Goal: Book appointment/travel/reservation

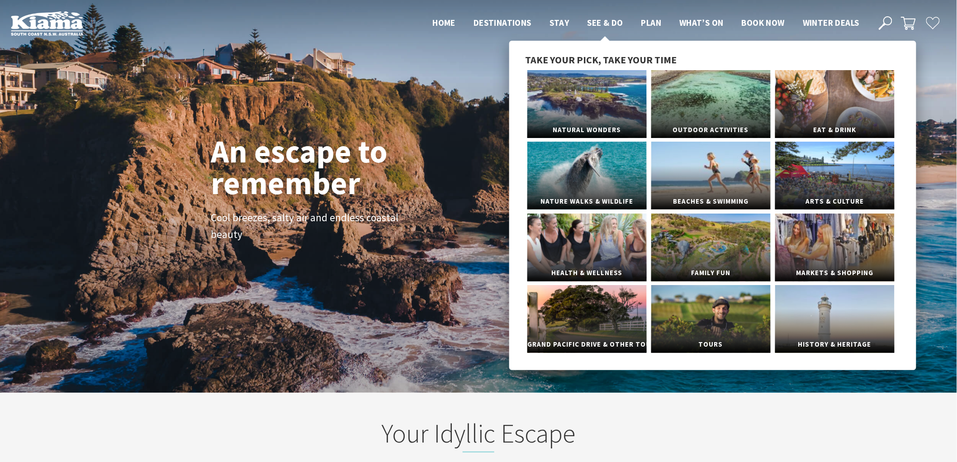
scroll to position [152, 966]
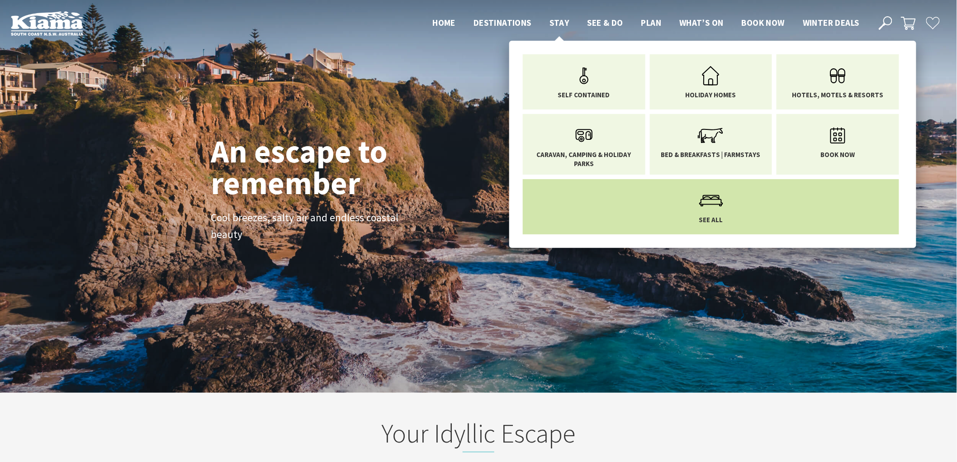
click at [725, 204] on icon "Main Menu" at bounding box center [711, 200] width 29 height 29
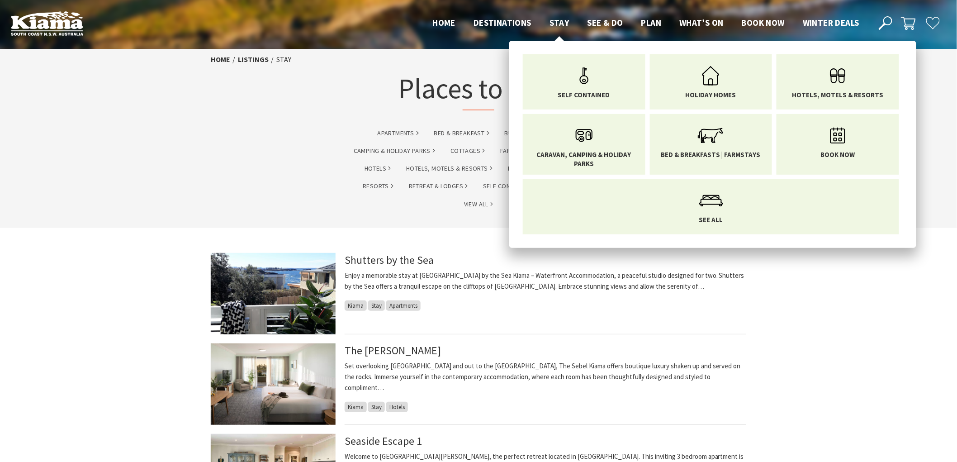
click at [552, 23] on span "Stay" at bounding box center [560, 22] width 20 height 11
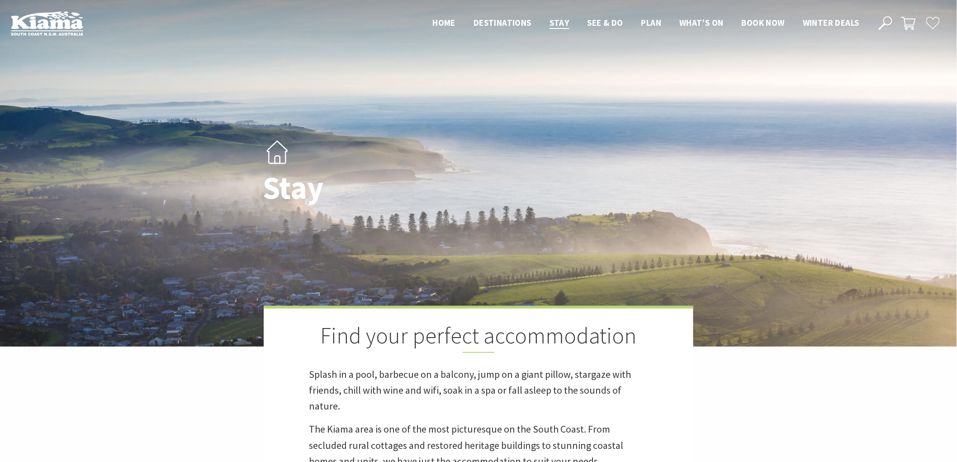
drag, startPoint x: 788, startPoint y: 341, endPoint x: 787, endPoint y: 337, distance: 5.1
click at [788, 341] on img at bounding box center [478, 173] width 957 height 346
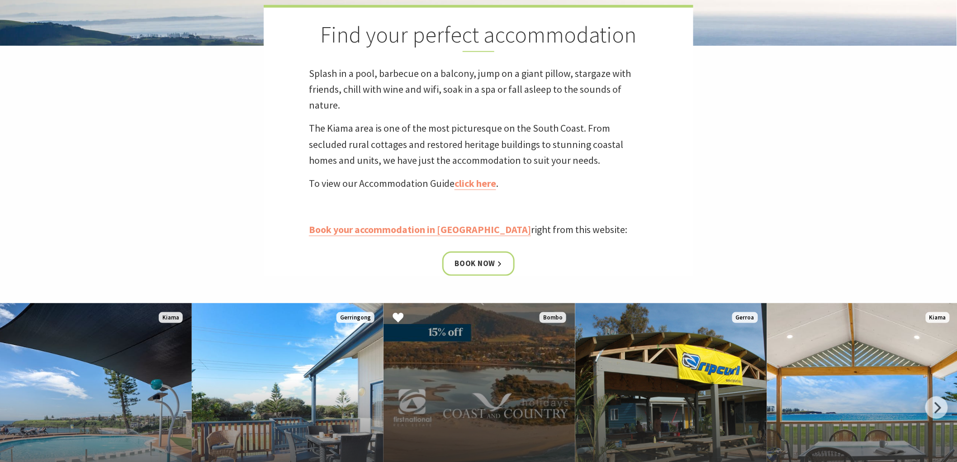
scroll to position [452, 0]
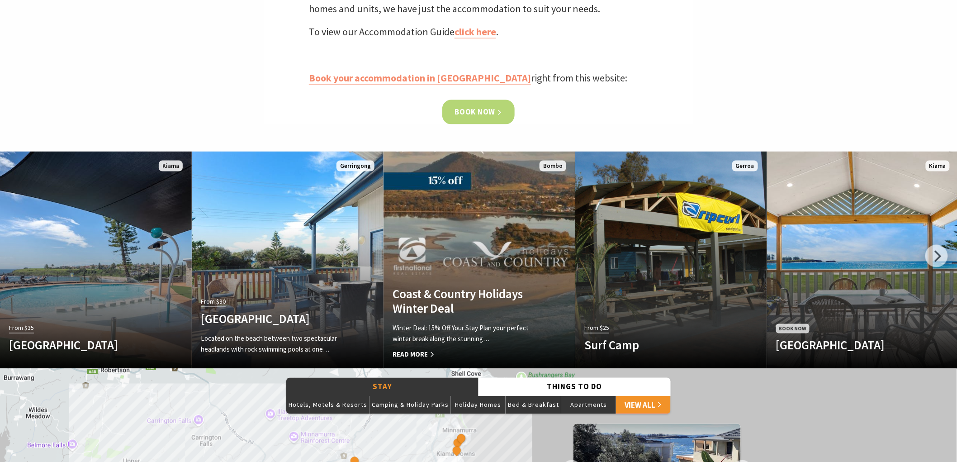
click at [471, 112] on link "Book now" at bounding box center [478, 112] width 73 height 24
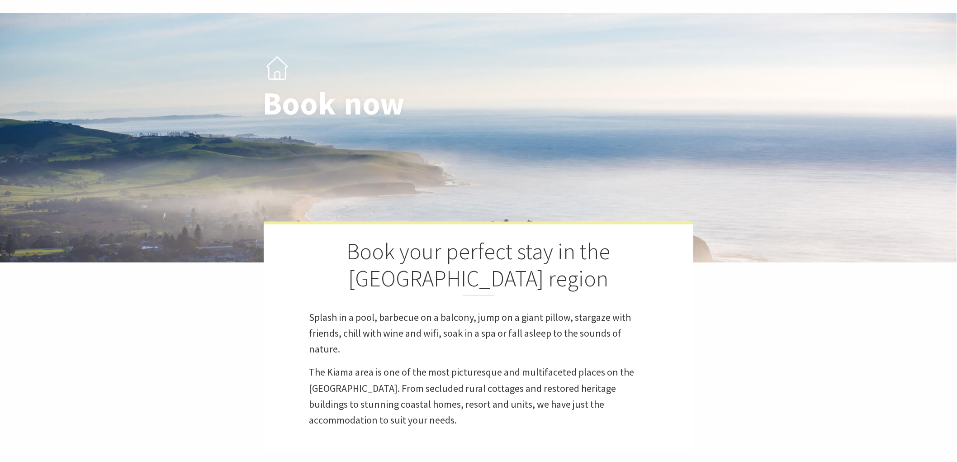
scroll to position [201, 0]
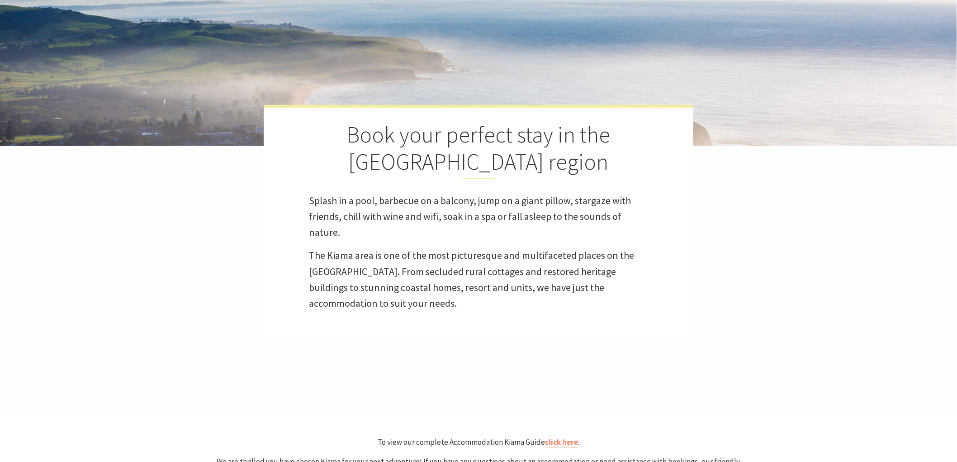
select select "3"
select select "2"
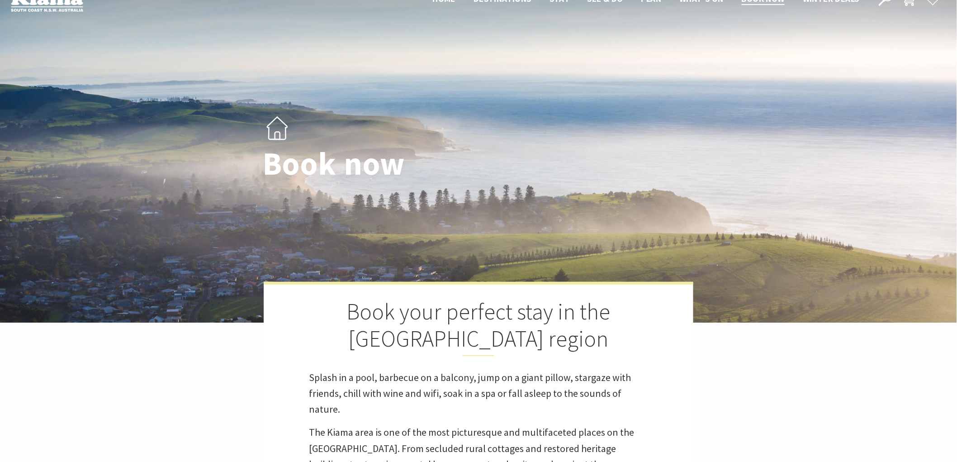
scroll to position [0, 0]
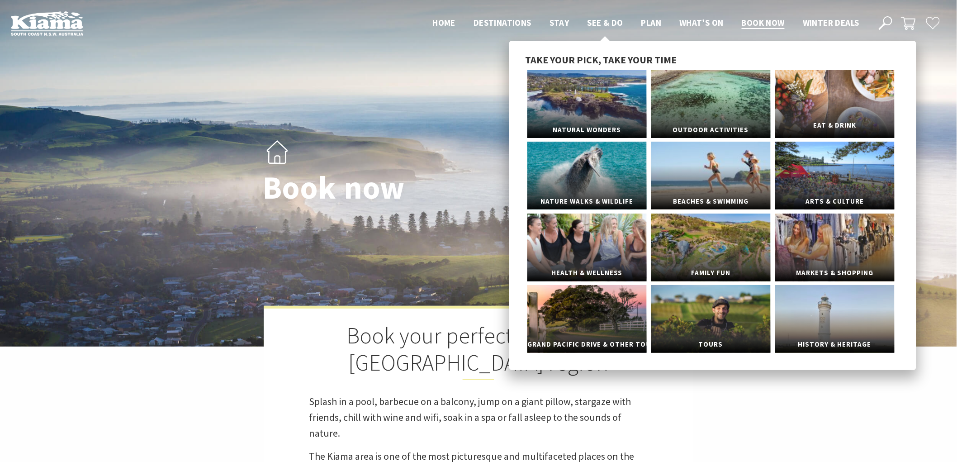
click at [828, 114] on link "Eat & Drink" at bounding box center [834, 104] width 119 height 68
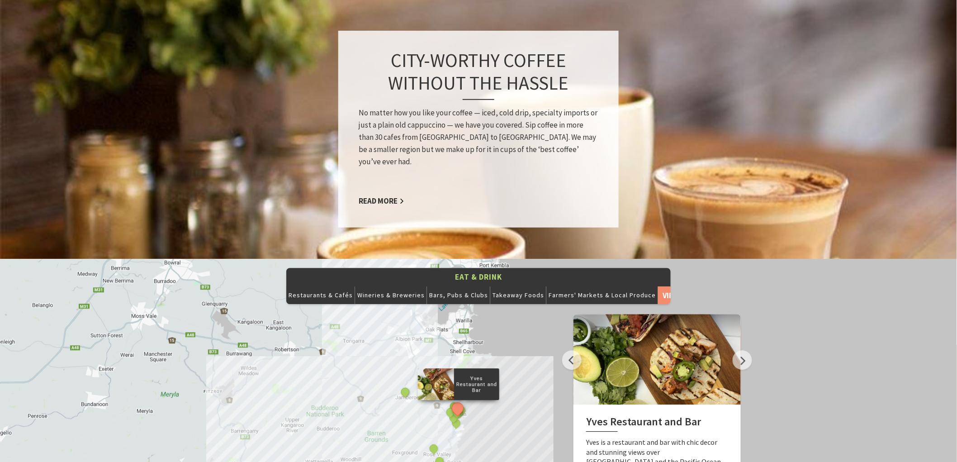
scroll to position [854, 0]
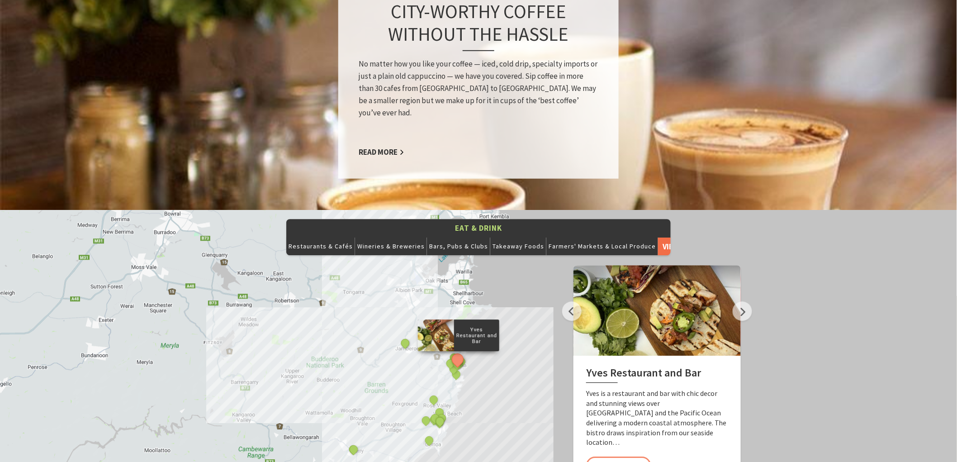
click at [658, 237] on link "View All" at bounding box center [671, 246] width 26 height 18
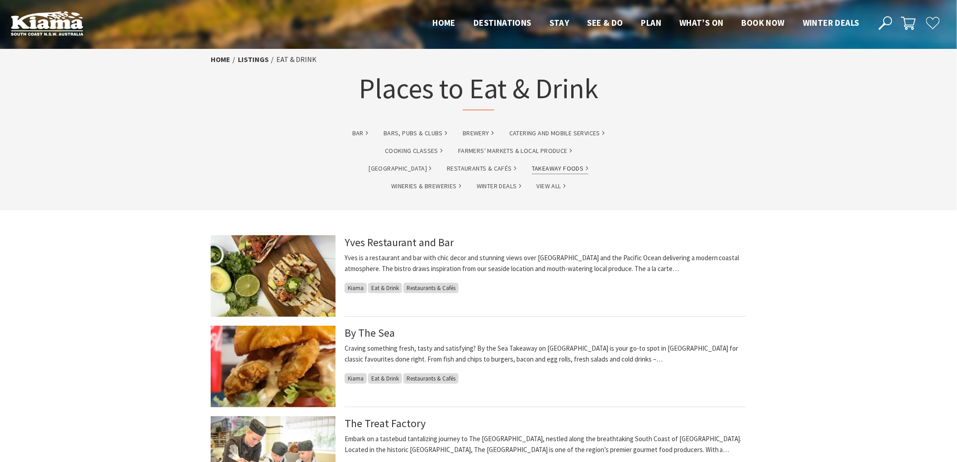
click at [532, 164] on link "Takeaway Foods" at bounding box center [560, 168] width 57 height 10
